Goal: Information Seeking & Learning: Learn about a topic

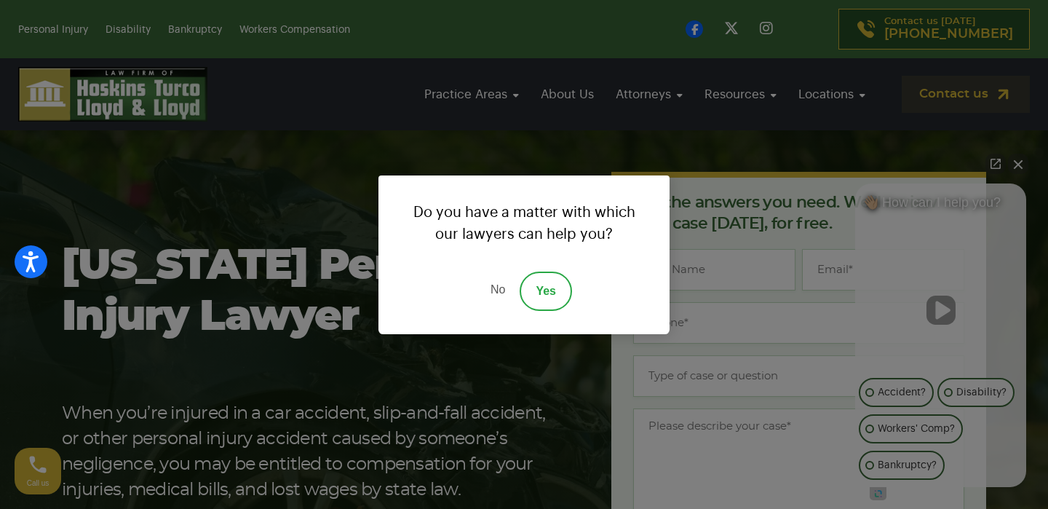
click at [496, 288] on link "No" at bounding box center [498, 290] width 44 height 39
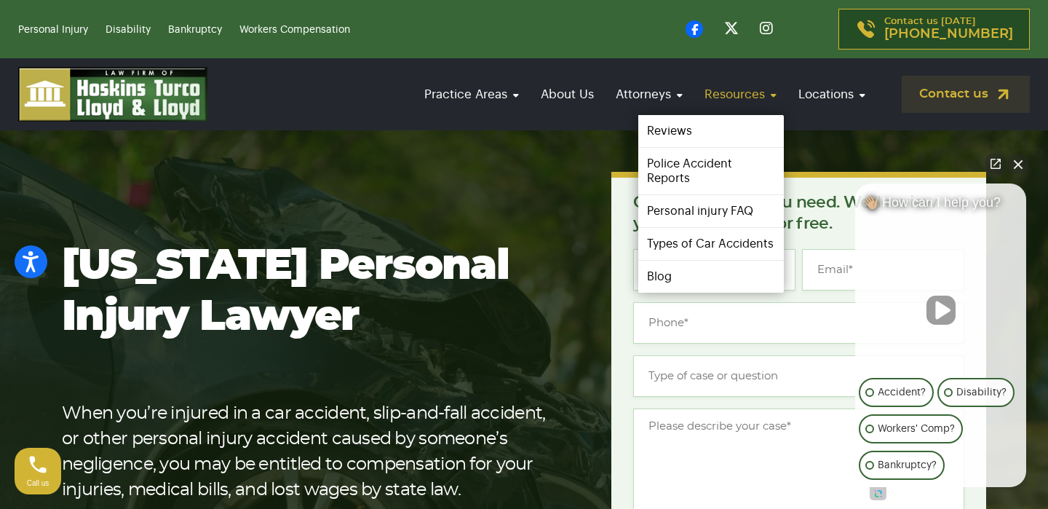
click at [759, 96] on link "Resources" at bounding box center [740, 94] width 87 height 41
